Goal: Task Accomplishment & Management: Complete application form

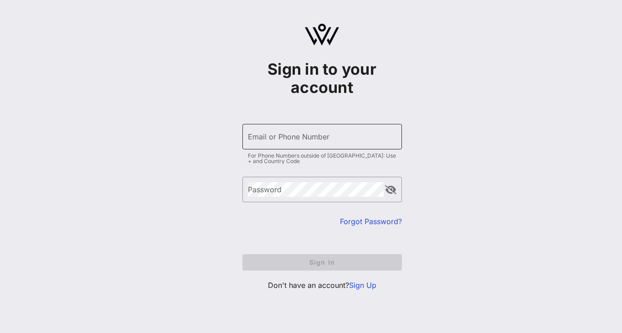
click at [272, 142] on input "Email or Phone Number" at bounding box center [322, 136] width 148 height 15
click at [364, 285] on link "Sign Up" at bounding box center [362, 284] width 27 height 9
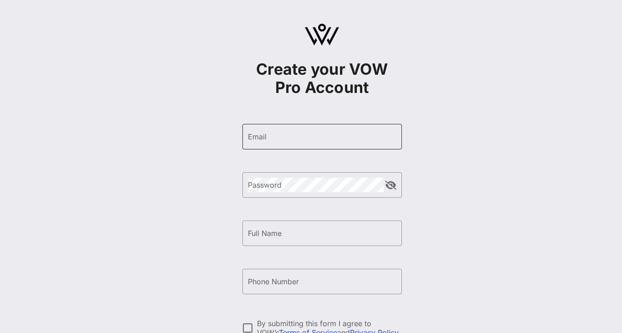
click at [286, 139] on input "Email" at bounding box center [322, 136] width 148 height 15
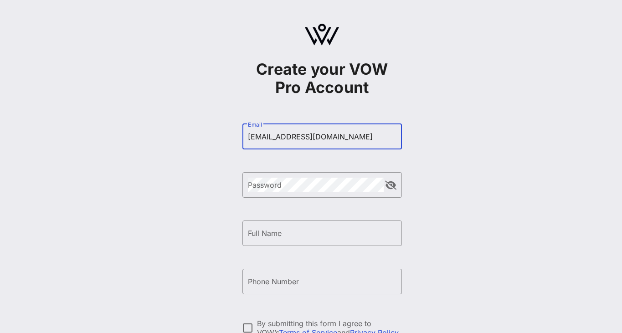
type input "[EMAIL_ADDRESS][DOMAIN_NAME]"
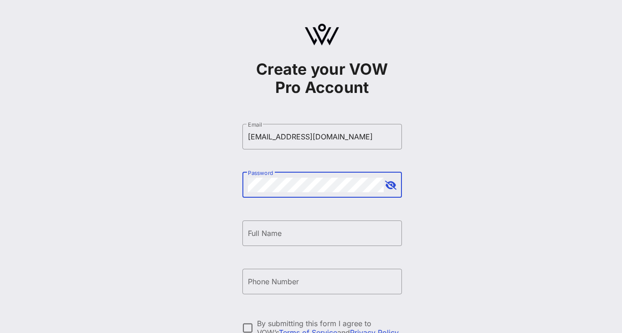
click at [390, 178] on div "​ Password" at bounding box center [321, 184] width 159 height 25
click at [390, 189] on button "append icon" at bounding box center [390, 185] width 11 height 9
click at [318, 219] on form "​ Email [EMAIL_ADDRESS][DOMAIN_NAME] ​ Password ​ Full Name ​ Phone Number By s…" at bounding box center [321, 257] width 159 height 285
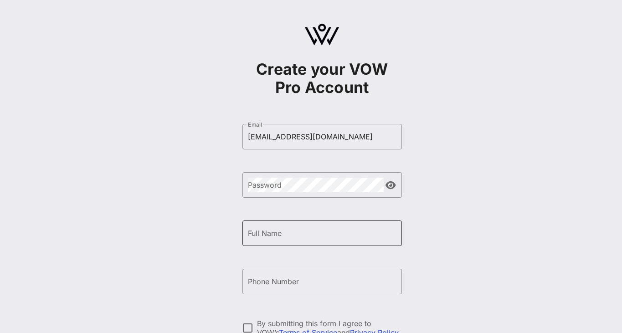
click at [316, 234] on input "Full Name" at bounding box center [322, 233] width 148 height 15
type input "[PERSON_NAME]"
click at [307, 283] on input "Phone Number" at bounding box center [322, 281] width 148 height 15
click at [424, 181] on div "Create your VOW Pro Account ​ Email [EMAIL_ADDRESS][DOMAIN_NAME] ​ Password ​ F…" at bounding box center [322, 221] width 600 height 442
click at [478, 210] on div "Create your VOW Pro Account ​ Email [EMAIL_ADDRESS][DOMAIN_NAME] ​ Password ​ F…" at bounding box center [322, 221] width 600 height 442
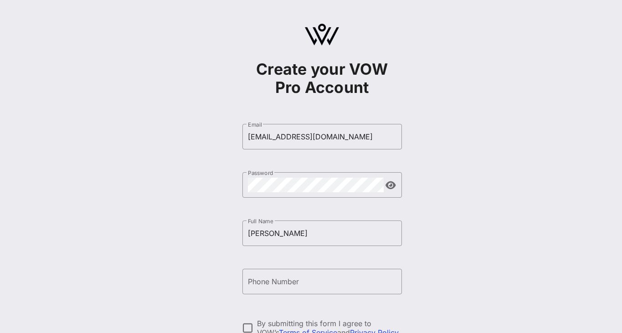
click at [479, 205] on div "Create your VOW Pro Account ​ Email [EMAIL_ADDRESS][DOMAIN_NAME] ​ Password ​ F…" at bounding box center [322, 221] width 600 height 442
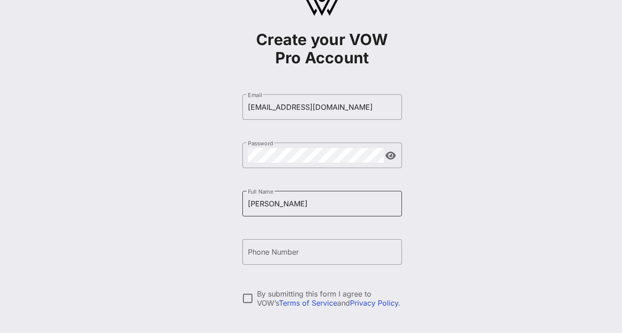
scroll to position [42, 0]
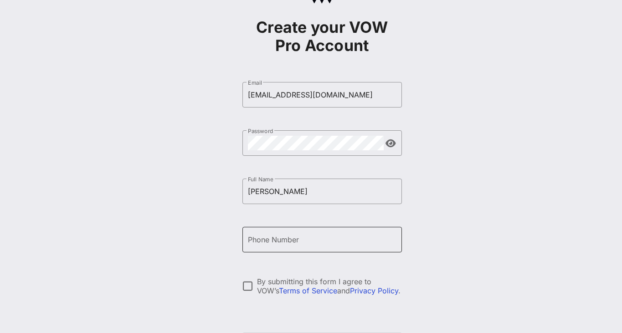
click at [353, 250] on div "Phone Number" at bounding box center [322, 239] width 148 height 25
type input "[PHONE_NUMBER]"
click at [287, 283] on div "By submitting this form I agree to VOW’s Terms of Service and Privacy Policy ." at bounding box center [329, 286] width 145 height 18
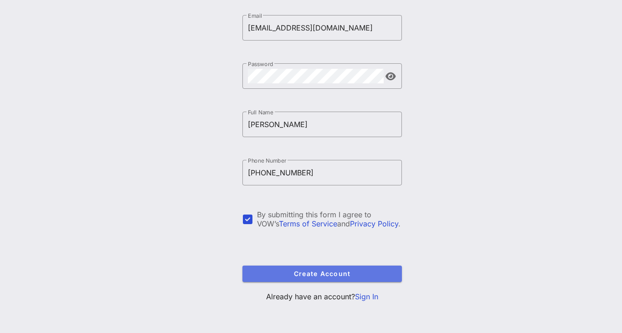
click at [287, 274] on span "Create Account" at bounding box center [322, 274] width 145 height 8
